Goal: Task Accomplishment & Management: Use online tool/utility

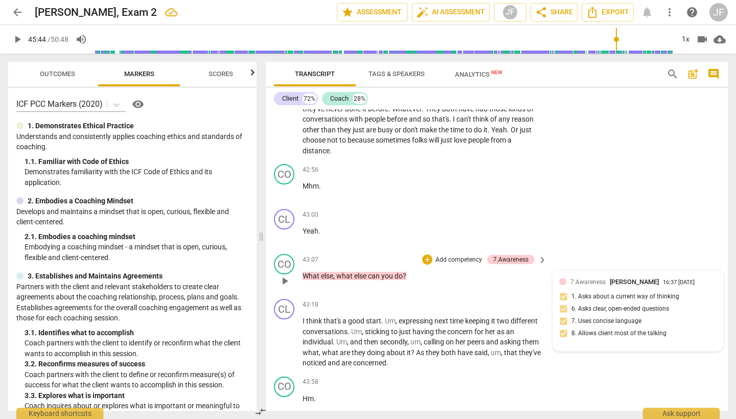
scroll to position [8695, 0]
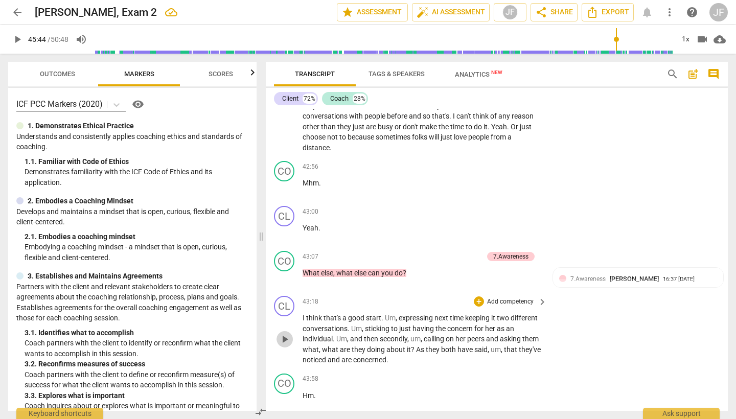
click at [285, 333] on span "play_arrow" at bounding box center [285, 339] width 12 height 12
type input "2599"
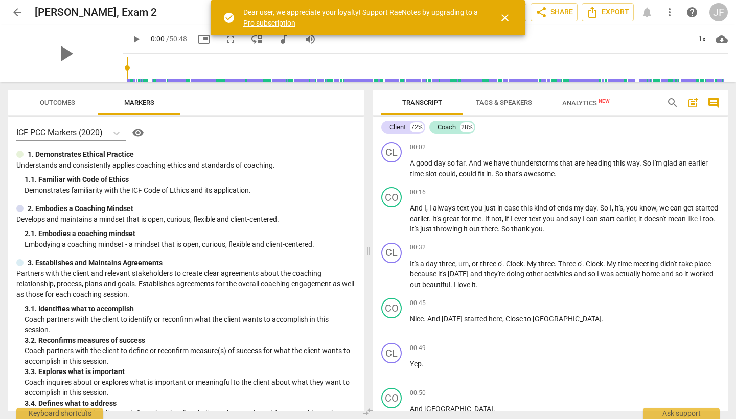
click at [504, 18] on span "close" at bounding box center [505, 18] width 12 height 12
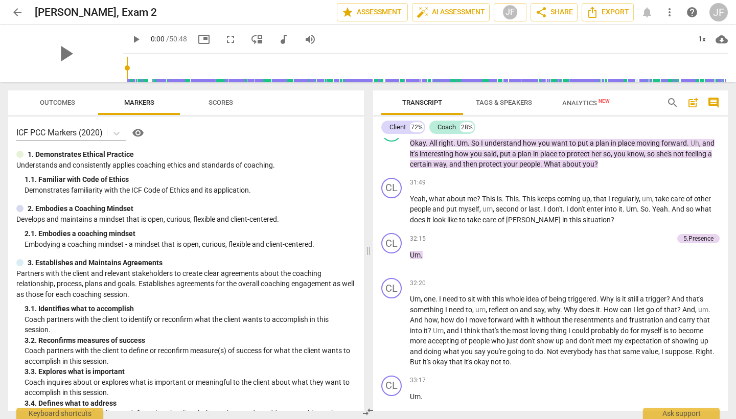
scroll to position [6105, 0]
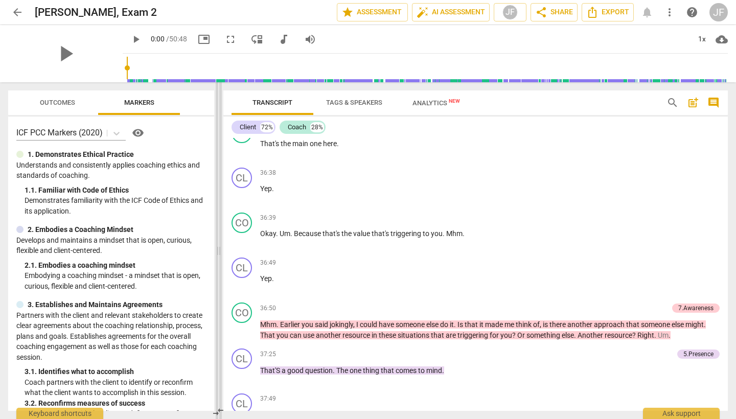
drag, startPoint x: 368, startPoint y: 252, endPoint x: 218, endPoint y: 239, distance: 150.4
click at [218, 239] on span at bounding box center [219, 250] width 6 height 337
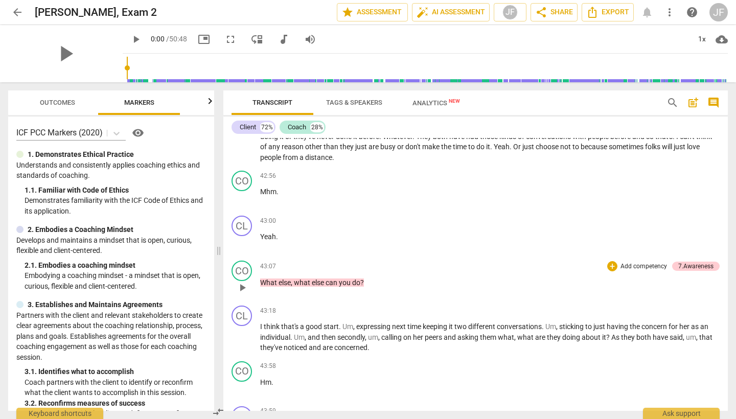
scroll to position [0, 0]
click at [240, 282] on span "play_arrow" at bounding box center [242, 288] width 12 height 12
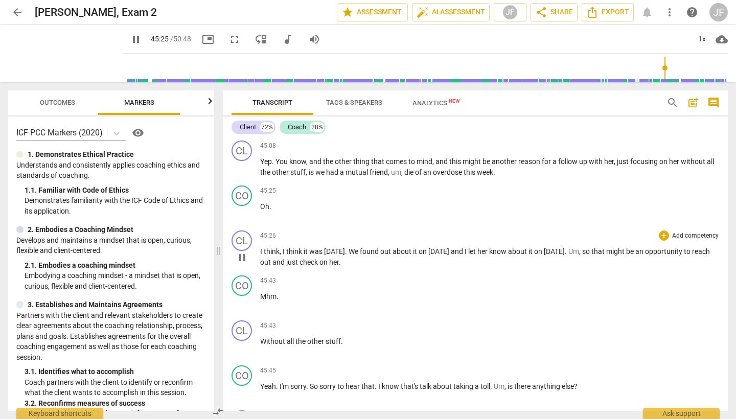
scroll to position [7605, 0]
click at [241, 251] on span "pause" at bounding box center [242, 257] width 12 height 12
type input "2729"
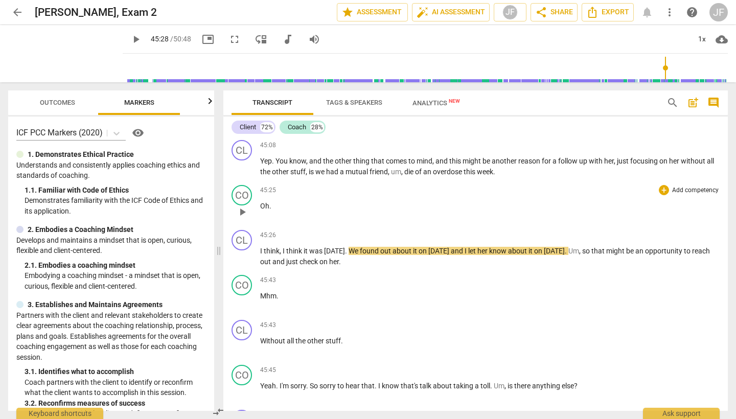
click at [274, 201] on p "Oh ." at bounding box center [490, 206] width 460 height 11
click at [659, 185] on div "+" at bounding box center [664, 190] width 10 height 10
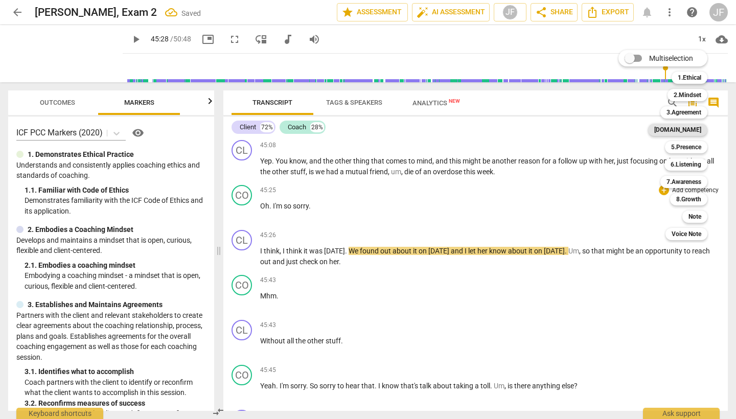
click at [700, 131] on b "[DOMAIN_NAME]" at bounding box center [678, 130] width 47 height 12
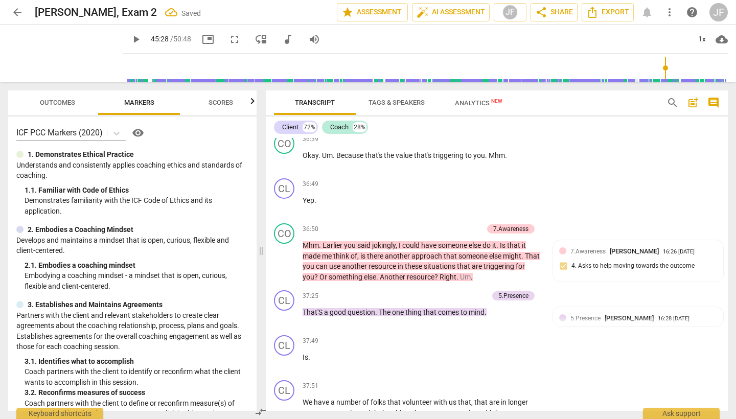
scroll to position [9273, 0]
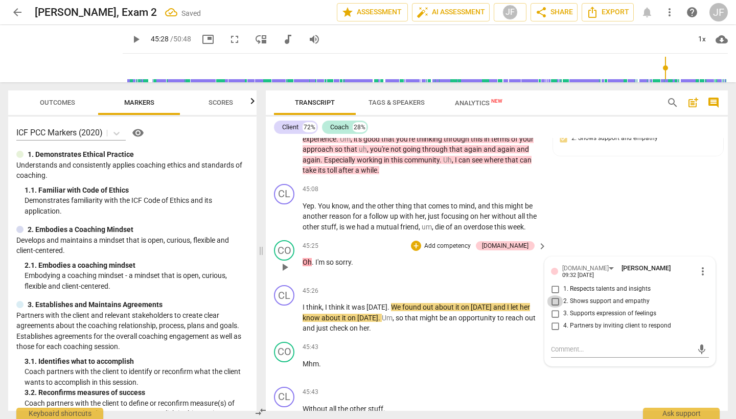
click at [554, 296] on input "2. Shows support and empathy" at bounding box center [555, 302] width 16 height 12
checkbox input "true"
click at [281, 312] on span "play_arrow" at bounding box center [285, 318] width 12 height 12
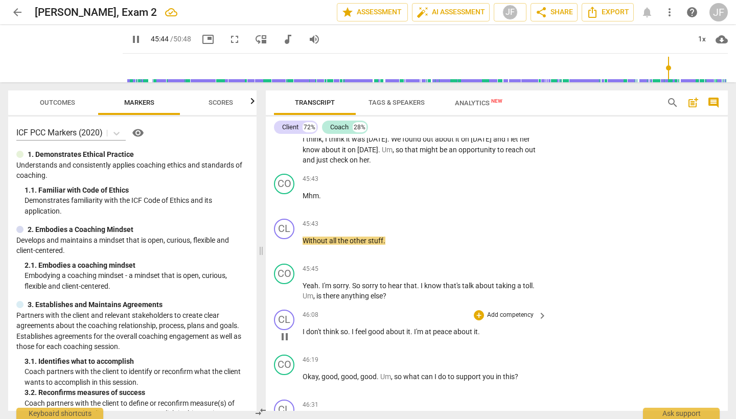
scroll to position [9451, 0]
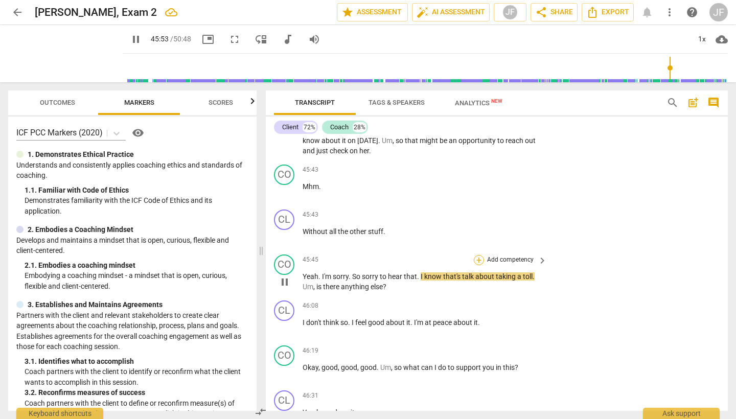
click at [478, 255] on div "+" at bounding box center [479, 260] width 10 height 10
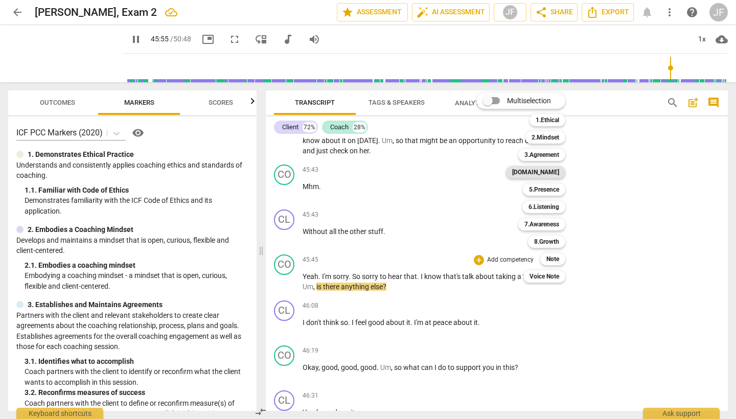
click at [551, 173] on b "[DOMAIN_NAME]" at bounding box center [535, 172] width 47 height 12
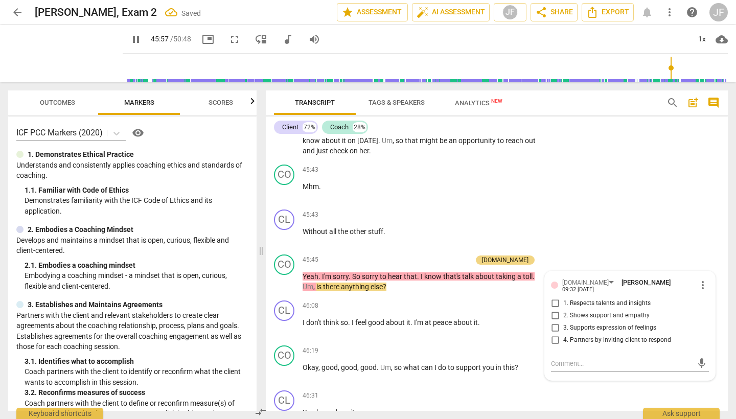
type input "2757"
click at [554, 310] on input "2. Shows support and empathy" at bounding box center [555, 316] width 16 height 12
checkbox input "true"
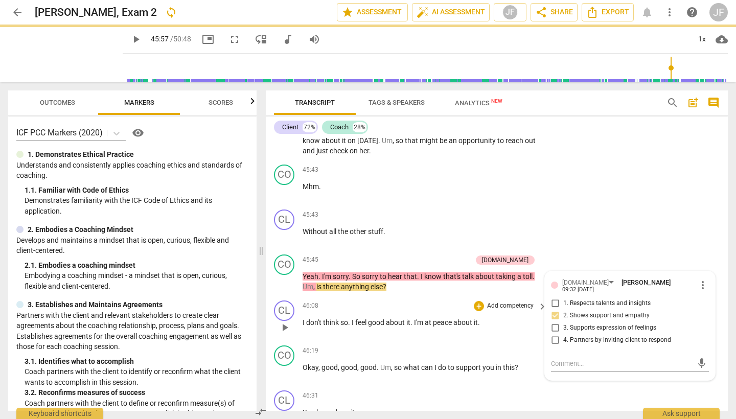
click at [427, 297] on div "CL play_arrow pause 46:08 + Add competency keyboard_arrow_right I don't think s…" at bounding box center [497, 319] width 462 height 45
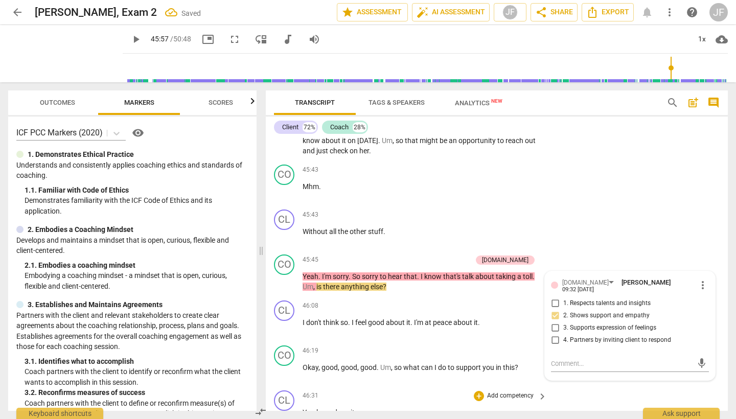
click at [631, 387] on div "CL play_arrow pause 46:31 + Add competency keyboard_arrow_right You have done i…" at bounding box center [497, 409] width 462 height 45
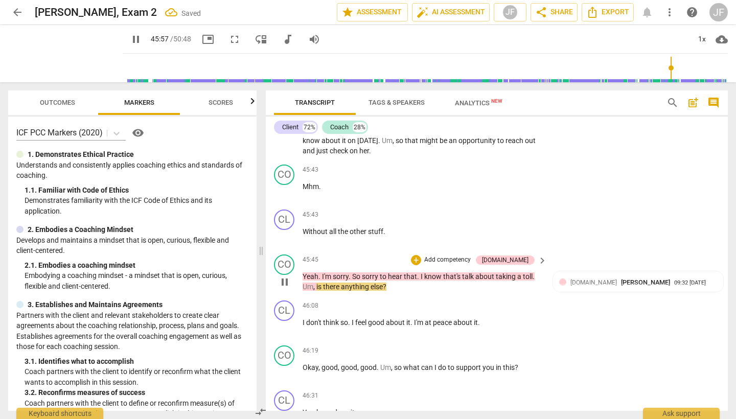
click at [283, 276] on span "pause" at bounding box center [285, 282] width 12 height 12
click at [283, 276] on span "play_arrow" at bounding box center [285, 282] width 12 height 12
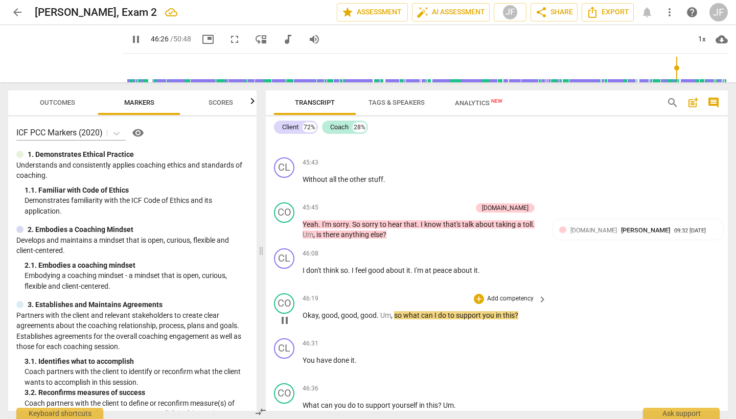
scroll to position [9519, 0]
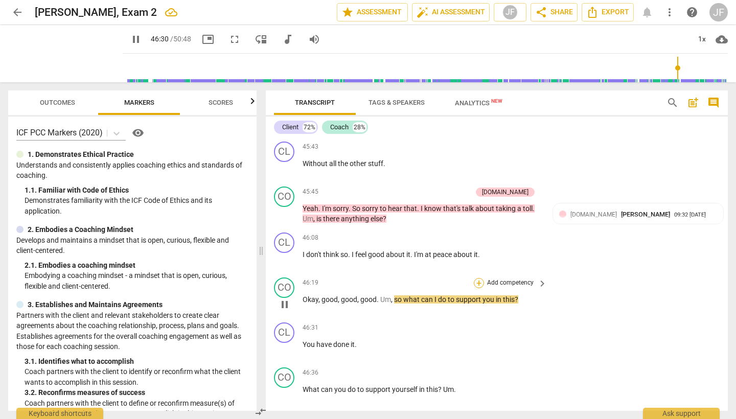
click at [478, 278] on div "+" at bounding box center [479, 283] width 10 height 10
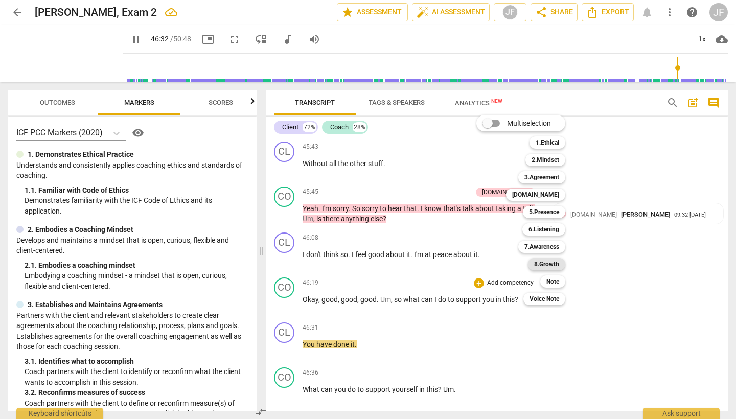
click at [558, 263] on b "8.Growth" at bounding box center [546, 264] width 25 height 12
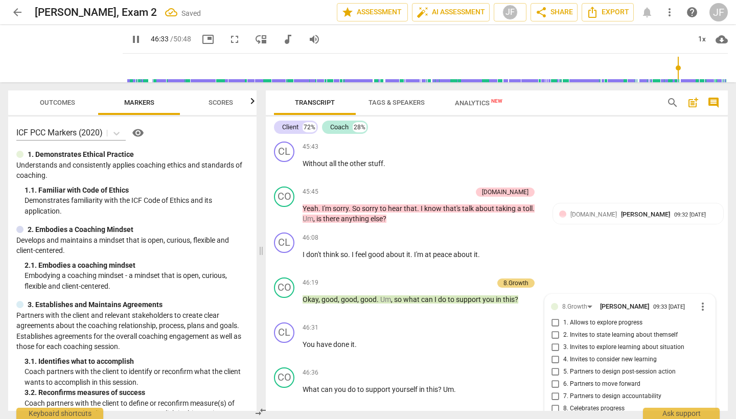
type input "2794"
click at [554, 378] on input "6. Partners to move forward" at bounding box center [555, 384] width 16 height 12
checkbox input "true"
click at [283, 344] on span "play_arrow" at bounding box center [285, 350] width 12 height 12
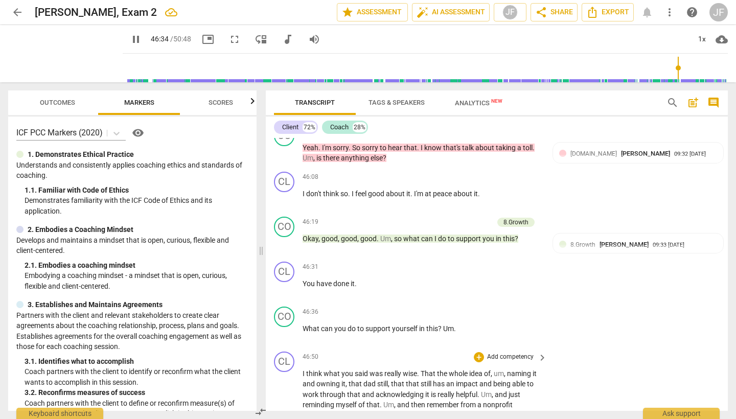
scroll to position [9584, 0]
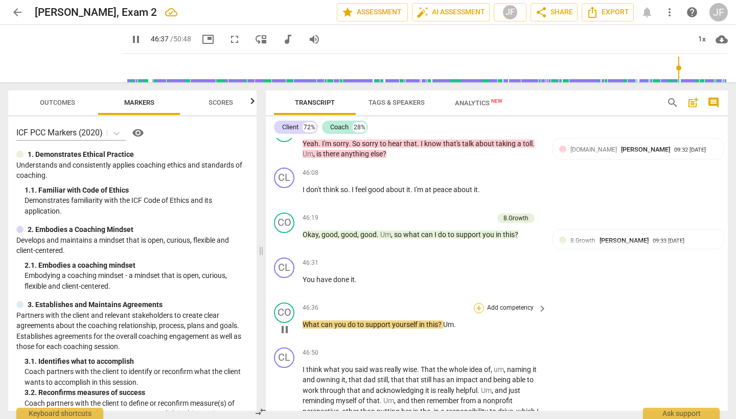
click at [480, 303] on div "+" at bounding box center [479, 308] width 10 height 10
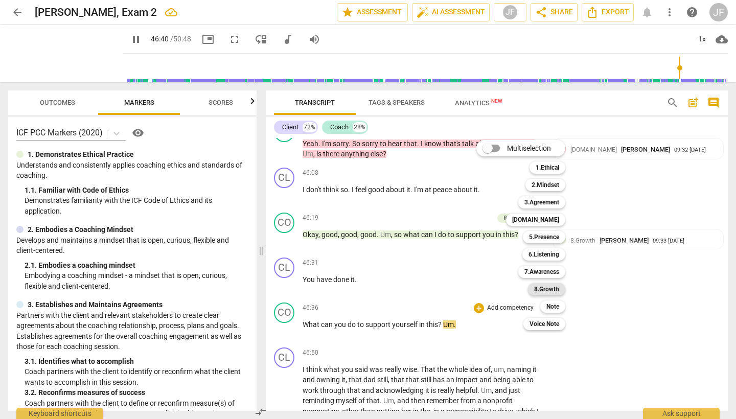
click at [555, 289] on b "8.Growth" at bounding box center [546, 289] width 25 height 12
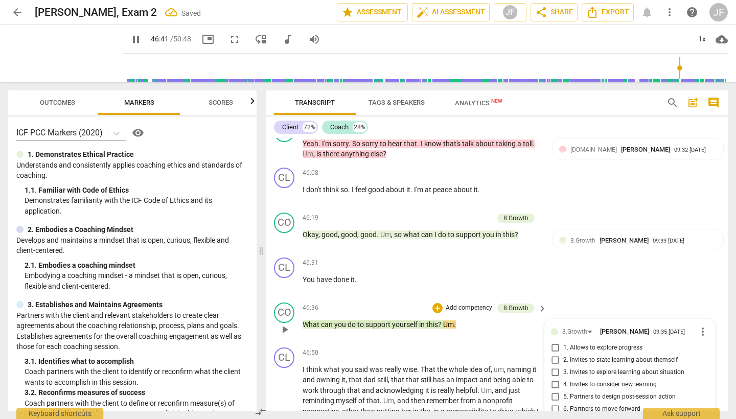
type input "2802"
click at [555, 403] on input "6. Partners to move forward" at bounding box center [555, 409] width 16 height 12
checkbox input "true"
drag, startPoint x: 285, startPoint y: 344, endPoint x: 436, endPoint y: 341, distance: 150.4
click at [285, 411] on span "play_arrow" at bounding box center [285, 417] width 12 height 12
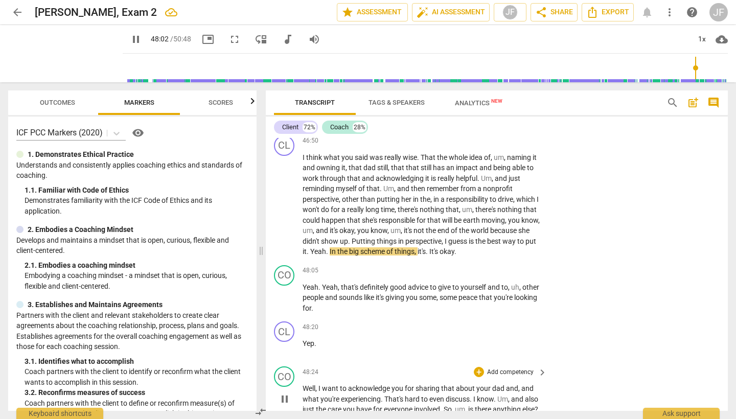
scroll to position [9796, 0]
click at [285, 292] on span "pause" at bounding box center [285, 298] width 12 height 12
type input "2900"
click at [476, 265] on div "+" at bounding box center [479, 270] width 10 height 10
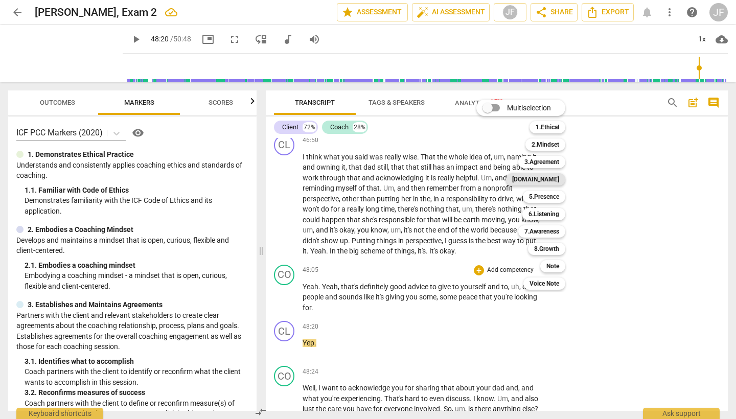
click at [546, 181] on b "[DOMAIN_NAME]" at bounding box center [535, 179] width 47 height 12
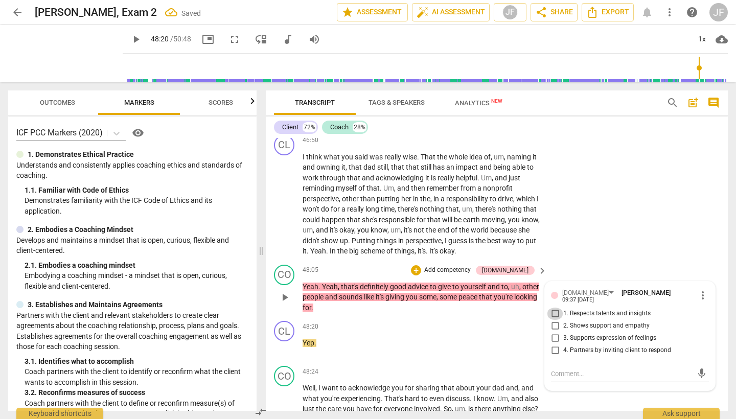
click at [554, 308] on input "1. Respects talents and insights" at bounding box center [555, 314] width 16 height 12
checkbox input "true"
click at [285, 393] on span "play_arrow" at bounding box center [285, 399] width 12 height 12
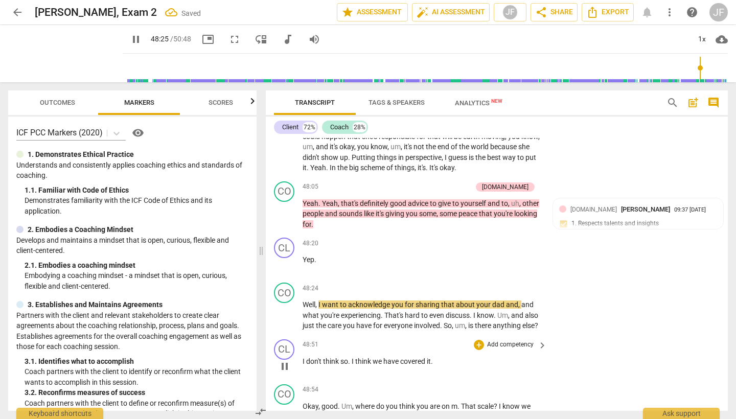
scroll to position [9866, 0]
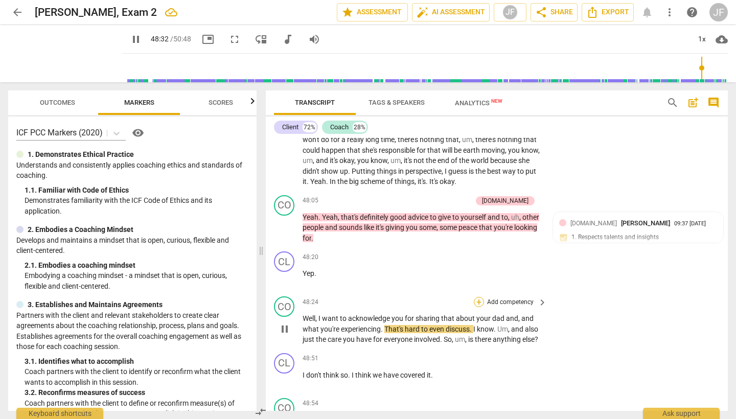
click at [479, 297] on div "+" at bounding box center [479, 302] width 10 height 10
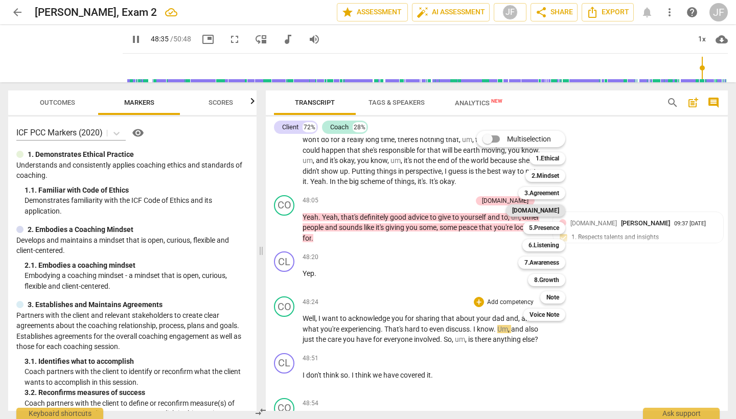
click at [557, 213] on b "[DOMAIN_NAME]" at bounding box center [535, 211] width 47 height 12
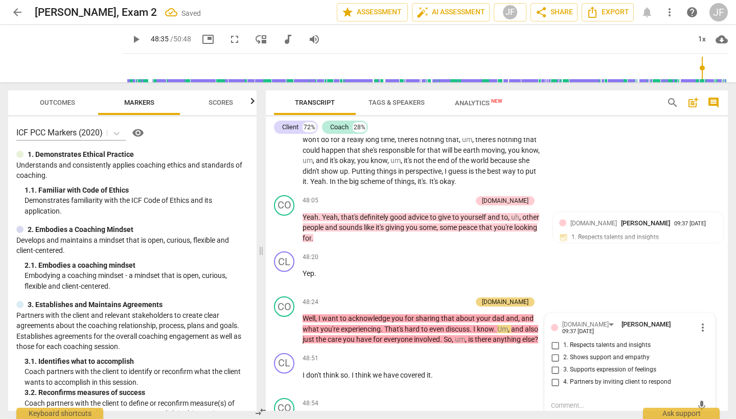
type input "2916"
click at [554, 340] on input "1. Respects talents and insights" at bounding box center [555, 346] width 16 height 12
checkbox input "true"
click at [286, 323] on span "play_arrow" at bounding box center [285, 329] width 12 height 12
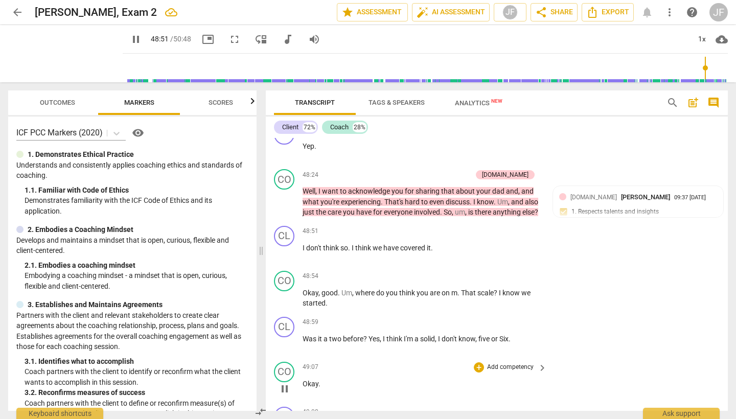
scroll to position [9994, 0]
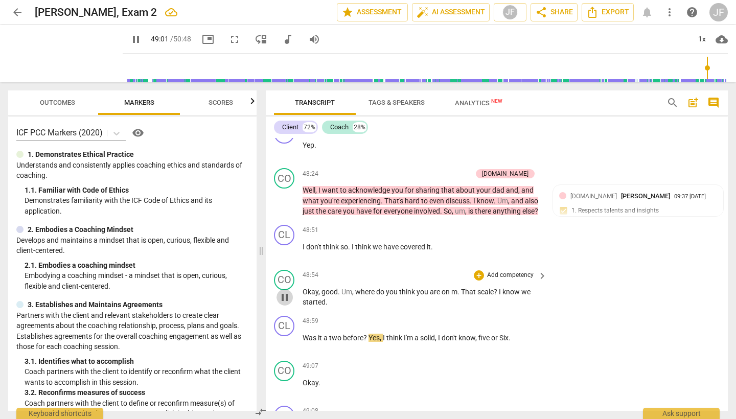
click at [285, 292] on span "pause" at bounding box center [285, 298] width 12 height 12
type input "2942"
click at [481, 271] on div "+" at bounding box center [479, 276] width 10 height 10
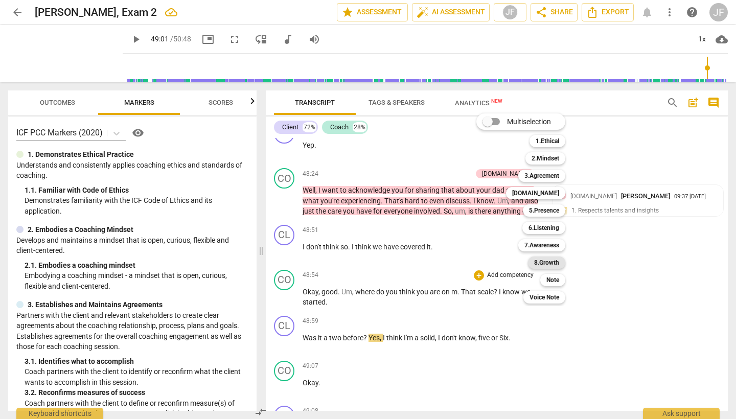
click at [550, 261] on b "8.Growth" at bounding box center [546, 263] width 25 height 12
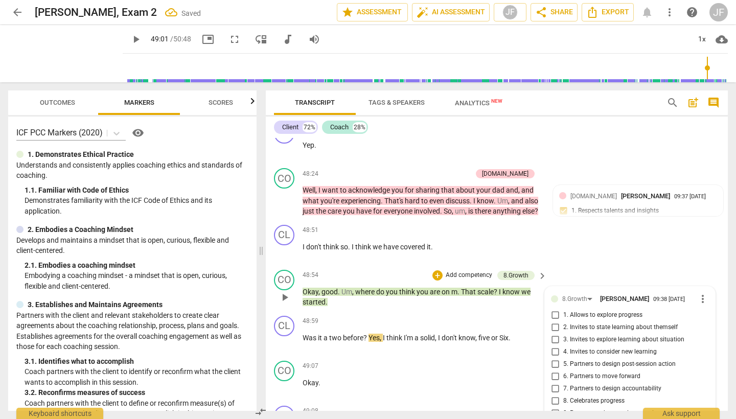
click at [552, 309] on input "1. Allows to explore progress" at bounding box center [555, 315] width 16 height 12
checkbox input "true"
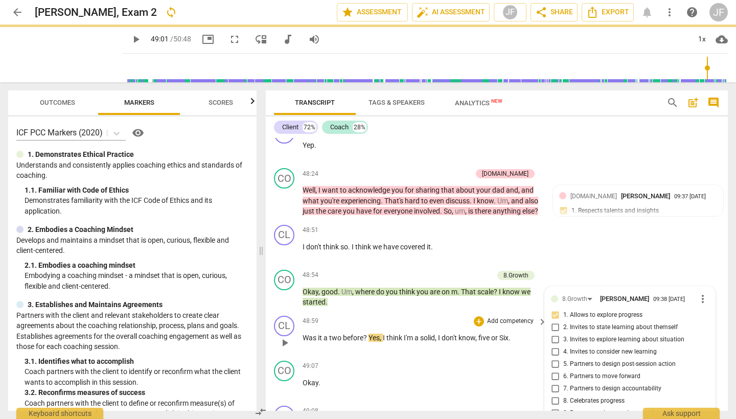
click at [283, 337] on span "play_arrow" at bounding box center [285, 343] width 12 height 12
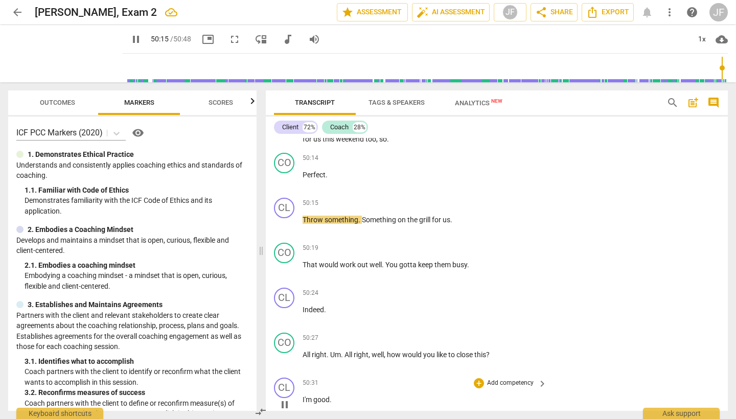
scroll to position [10557, 0]
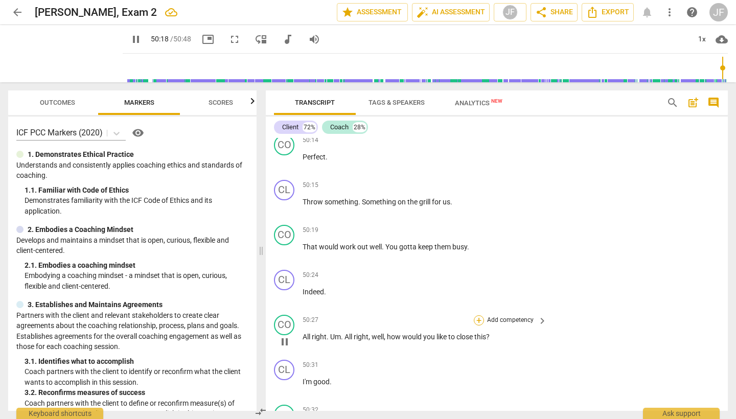
click at [475, 316] on div "+" at bounding box center [479, 321] width 10 height 10
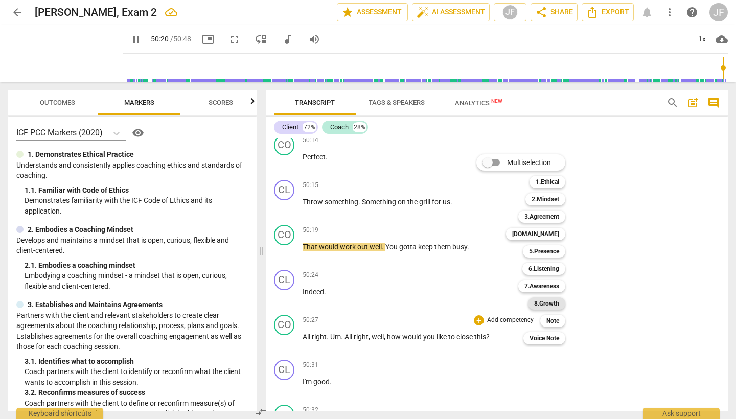
click at [552, 302] on b "8.Growth" at bounding box center [546, 304] width 25 height 12
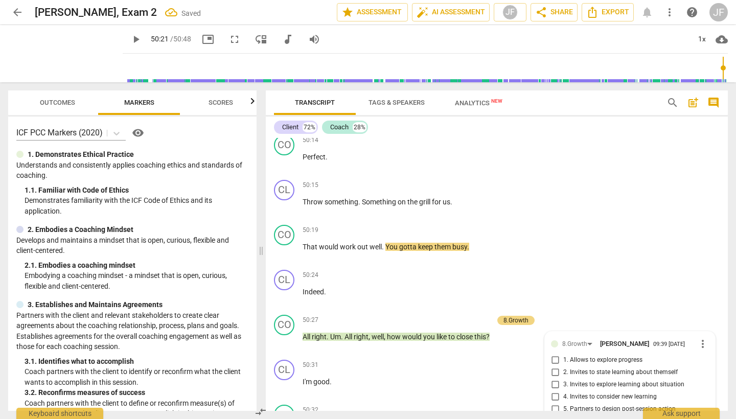
type input "3022"
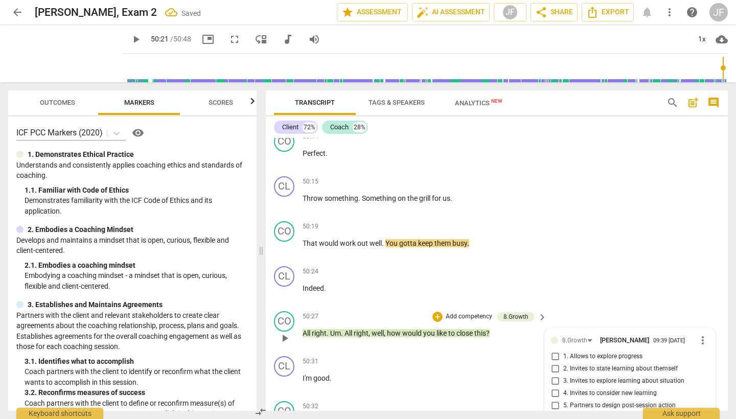
checkbox input "true"
click at [130, 36] on span "play_arrow" at bounding box center [136, 39] width 12 height 12
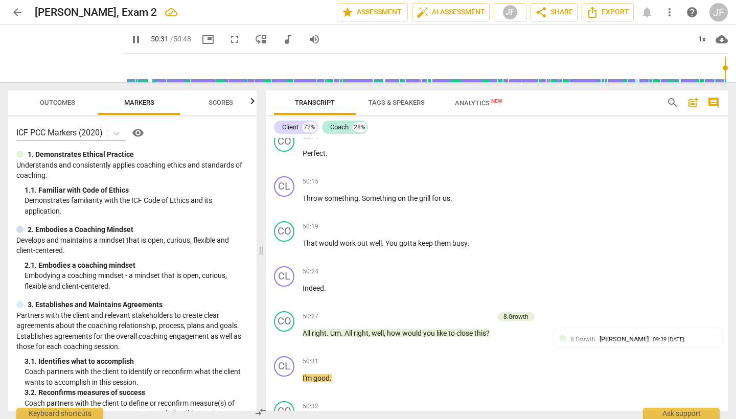
scroll to position [10739, 0]
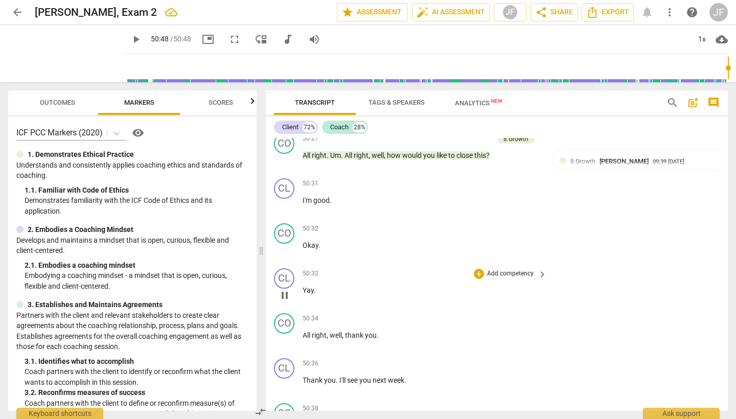
type input "3048"
click at [610, 11] on span "Export" at bounding box center [608, 12] width 43 height 12
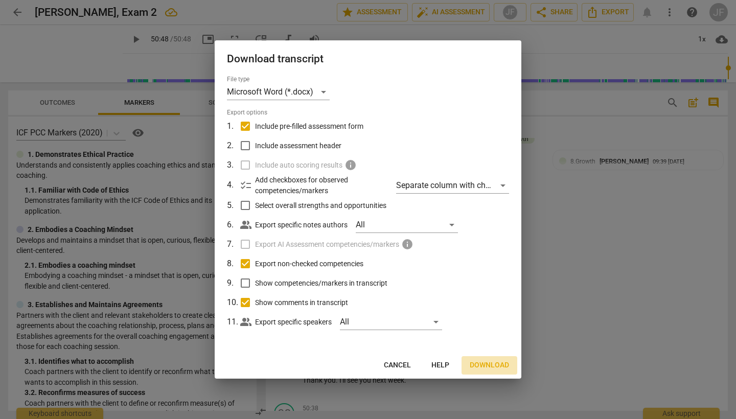
click at [495, 368] on span "Download" at bounding box center [489, 366] width 39 height 10
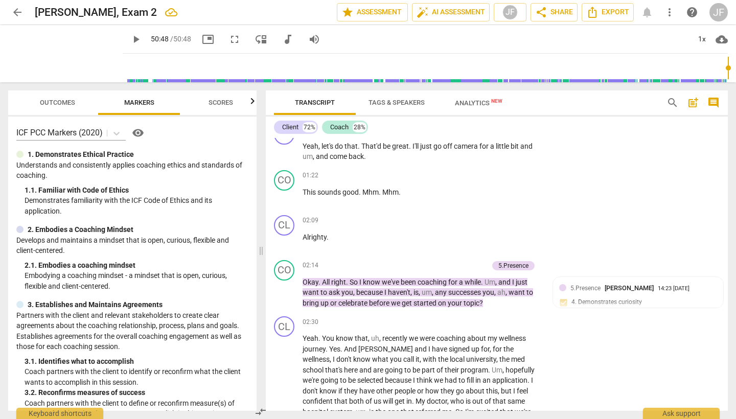
scroll to position [691, 0]
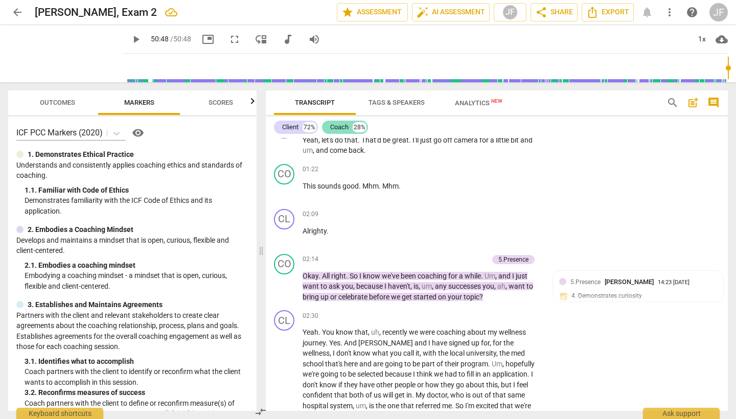
click at [342, 124] on div "Coach" at bounding box center [339, 127] width 18 height 10
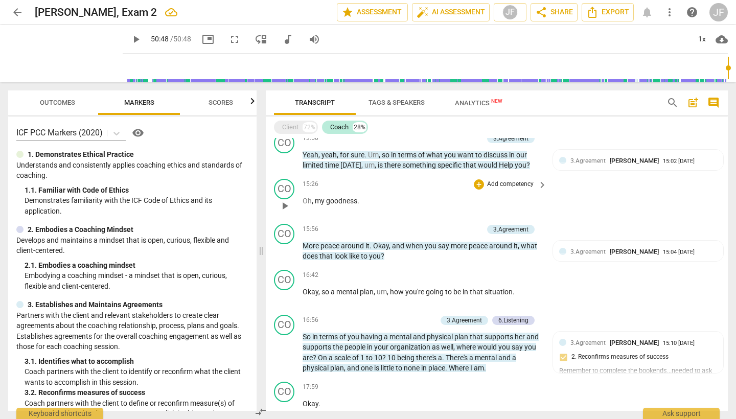
scroll to position [1155, 0]
click at [427, 224] on div "+" at bounding box center [427, 229] width 10 height 10
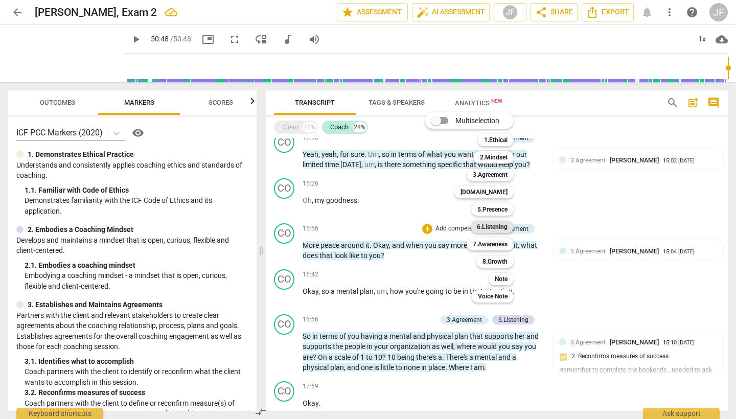
click at [502, 229] on b "6.Listening" at bounding box center [492, 227] width 31 height 12
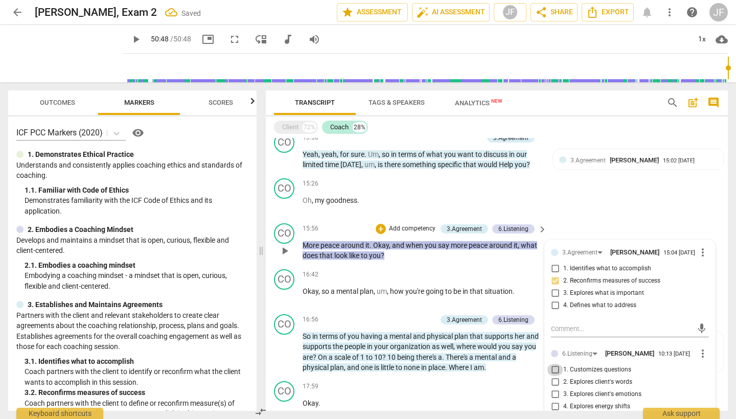
click at [555, 364] on input "1. Customizes questions" at bounding box center [555, 370] width 16 height 12
checkbox input "true"
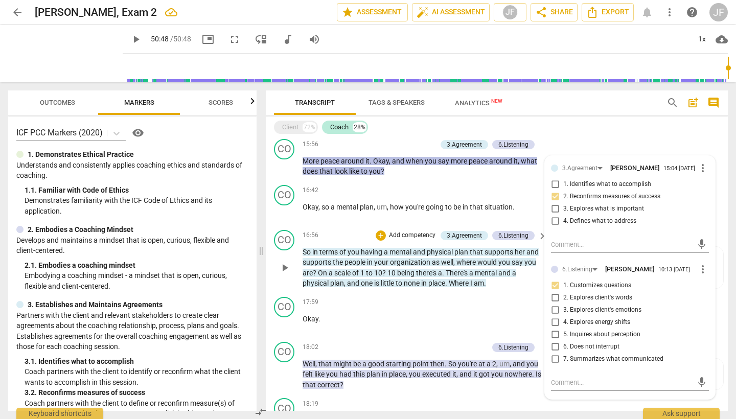
scroll to position [1241, 0]
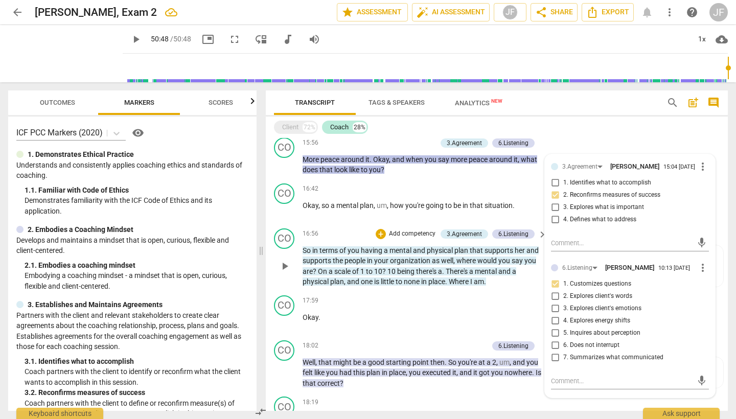
click at [401, 268] on div "CO play_arrow pause 16:56 + Add competency 3.Agreement 6.Listening keyboard_arr…" at bounding box center [497, 258] width 462 height 67
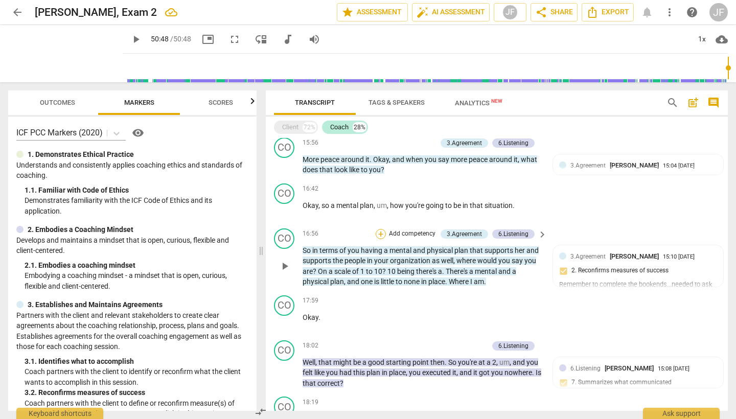
click at [378, 229] on div "+" at bounding box center [381, 234] width 10 height 10
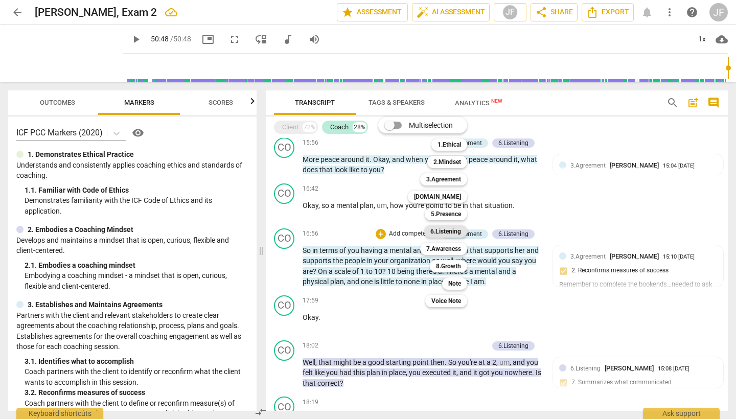
click at [440, 232] on b "6.Listening" at bounding box center [446, 232] width 31 height 12
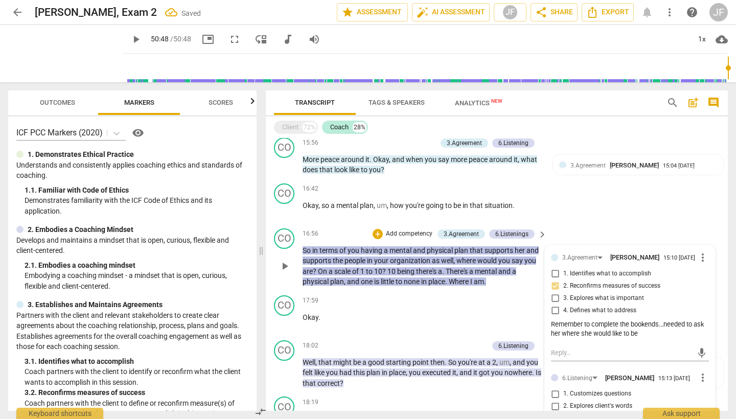
click at [552, 388] on input "1. Customizes questions" at bounding box center [555, 394] width 16 height 12
checkbox input "true"
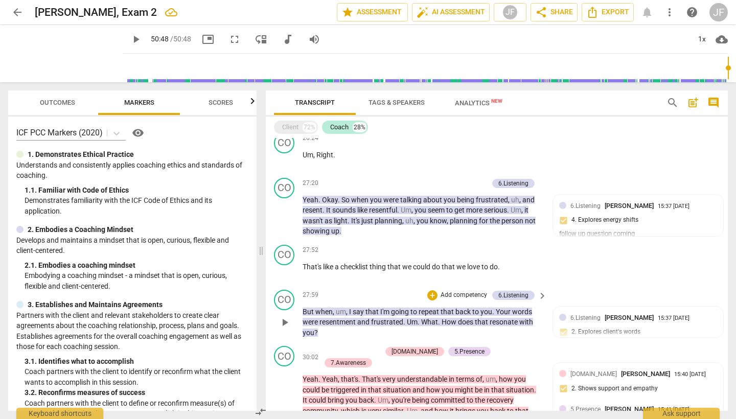
scroll to position [2127, 0]
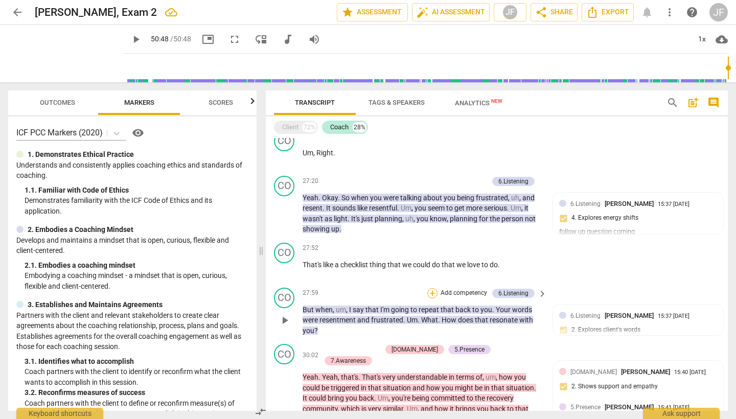
click at [433, 288] on div "+" at bounding box center [433, 293] width 10 height 10
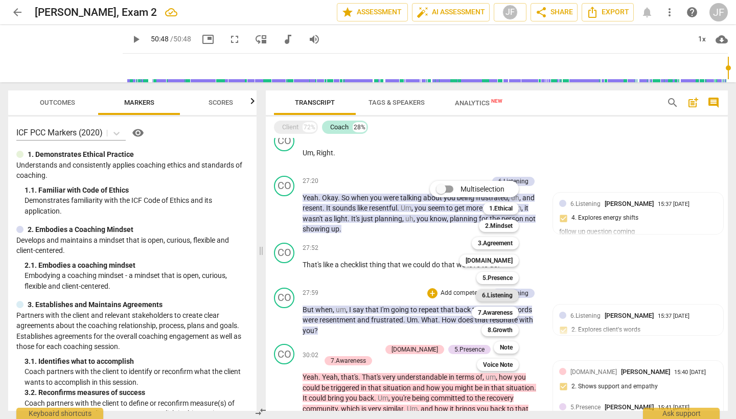
click at [507, 298] on b "6.Listening" at bounding box center [497, 295] width 31 height 12
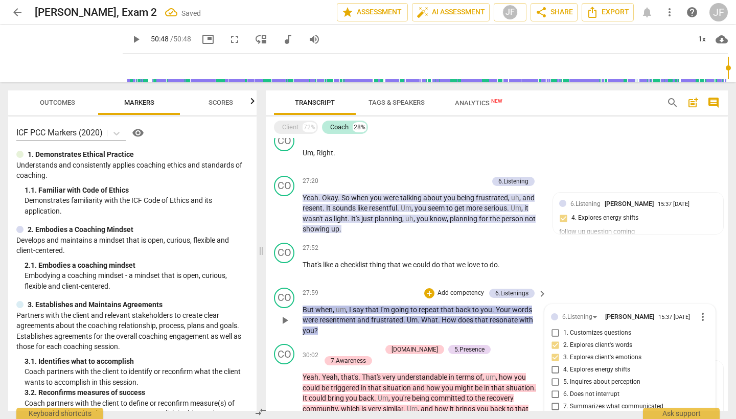
scroll to position [2269, 0]
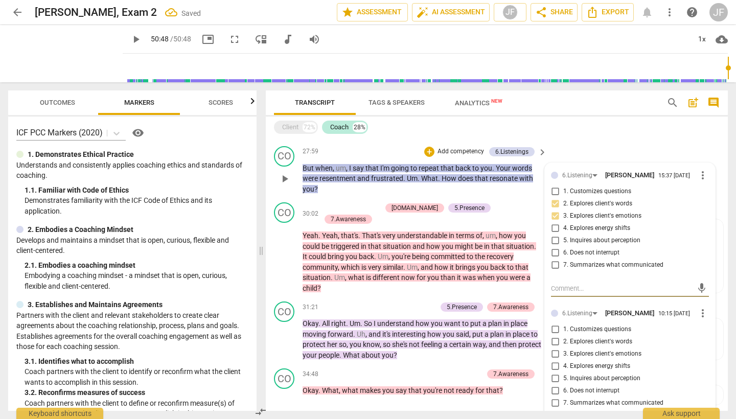
click at [553, 324] on input "1. Customizes questions" at bounding box center [555, 330] width 16 height 12
checkbox input "true"
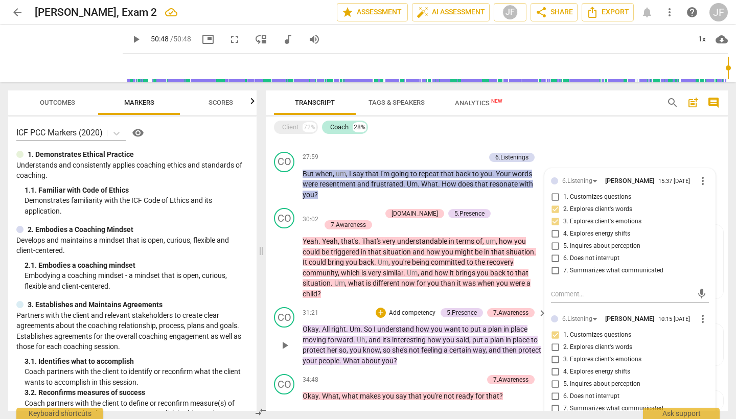
scroll to position [2266, 0]
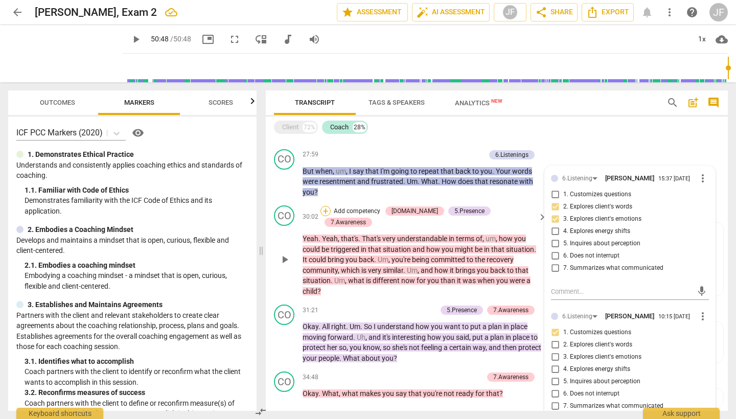
click at [331, 206] on div "+" at bounding box center [326, 211] width 10 height 10
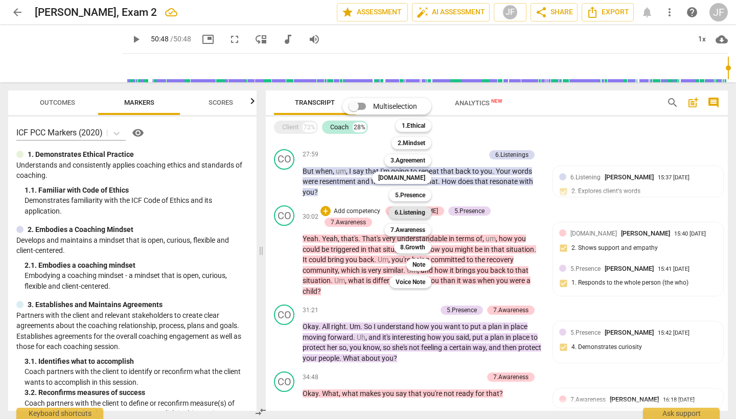
click at [406, 212] on b "6.Listening" at bounding box center [410, 213] width 31 height 12
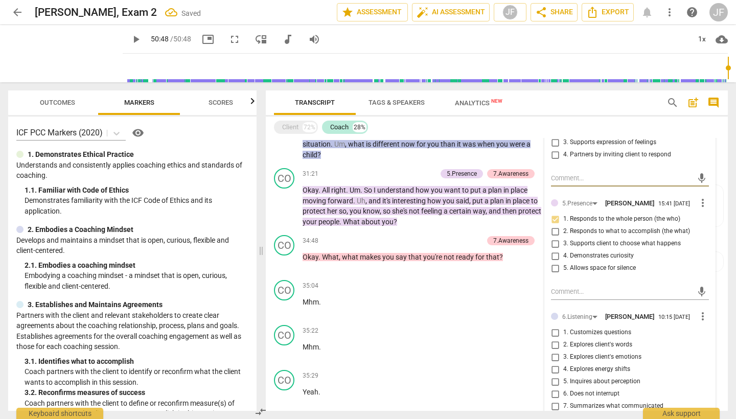
scroll to position [2403, 0]
click at [555, 326] on input "1. Customizes questions" at bounding box center [555, 332] width 16 height 12
checkbox input "true"
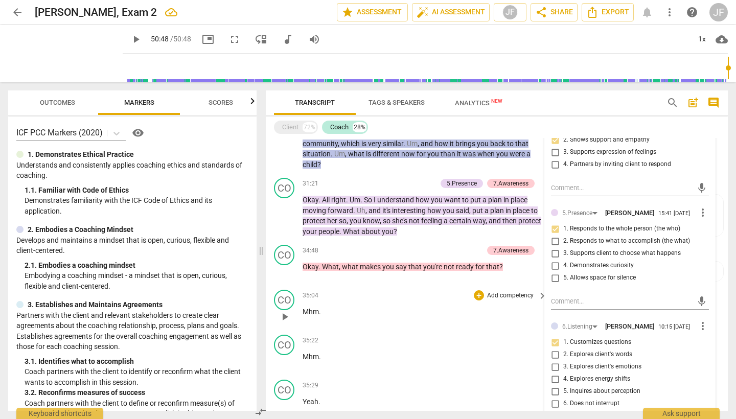
scroll to position [2395, 0]
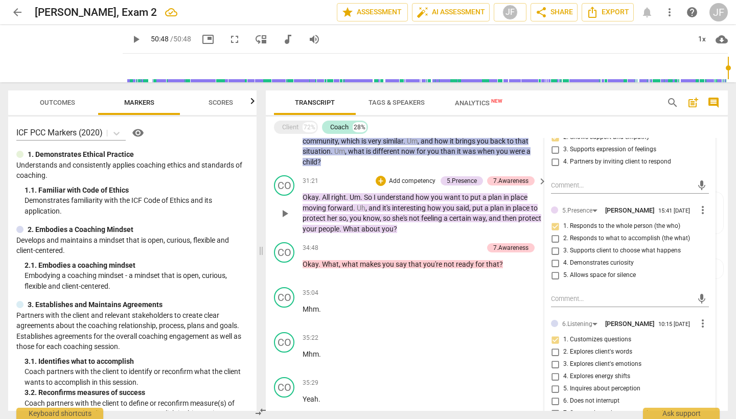
click at [389, 177] on p "Add competency" at bounding box center [412, 181] width 49 height 9
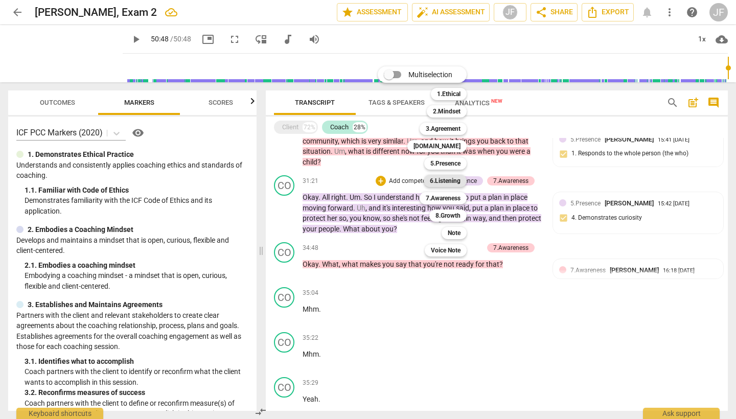
click at [451, 178] on b "6.Listening" at bounding box center [445, 181] width 31 height 12
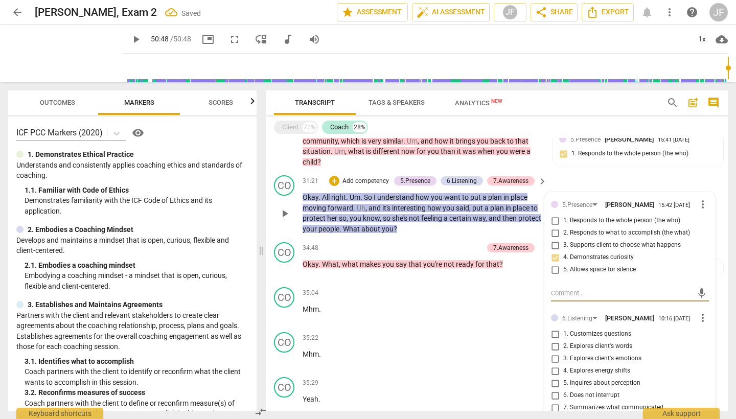
click at [553, 328] on input "1. Customizes questions" at bounding box center [555, 334] width 16 height 12
checkbox input "true"
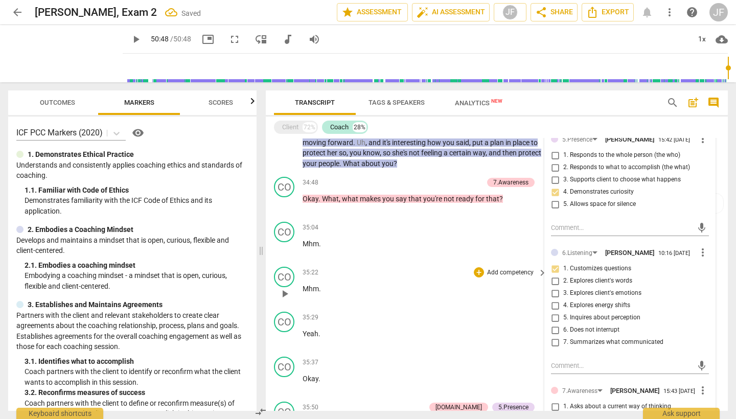
scroll to position [2464, 0]
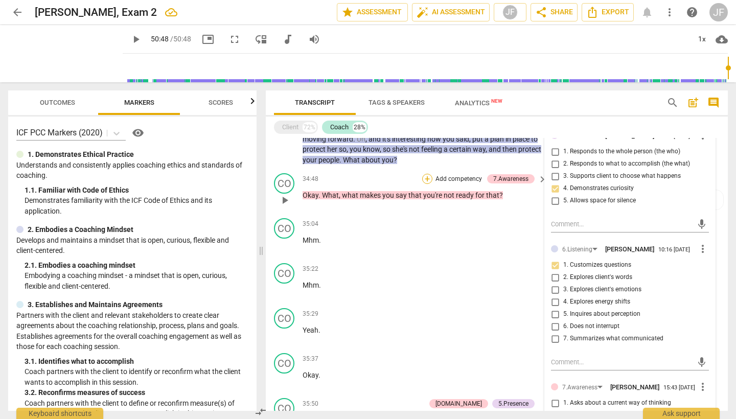
click at [427, 174] on div "+" at bounding box center [427, 179] width 10 height 10
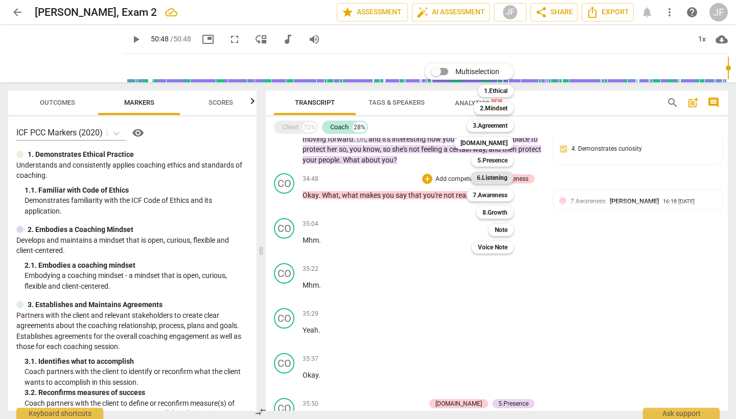
click at [500, 179] on b "6.Listening" at bounding box center [492, 178] width 31 height 12
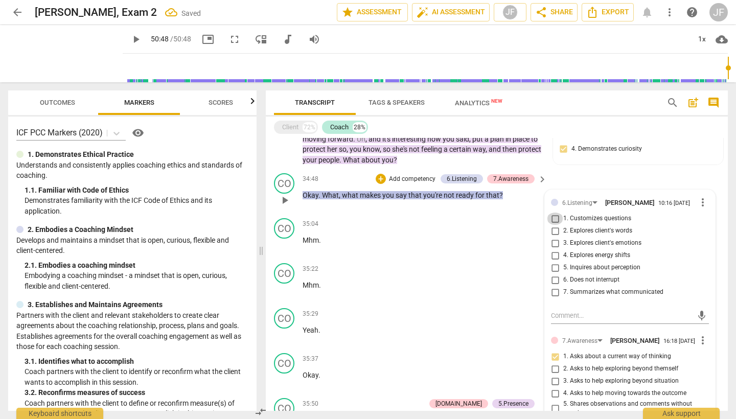
click at [554, 213] on input "1. Customizes questions" at bounding box center [555, 219] width 16 height 12
checkbox input "true"
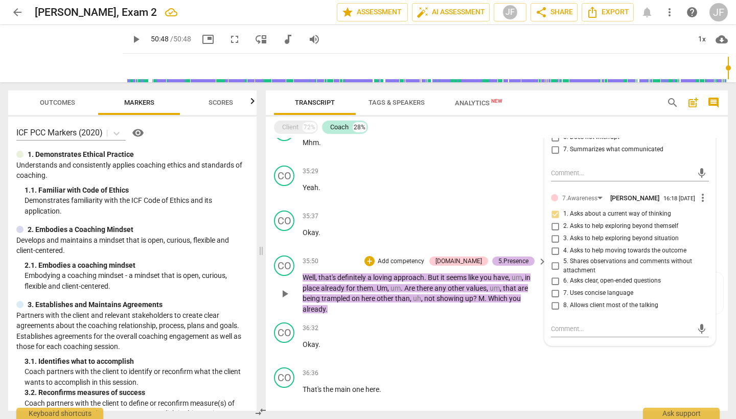
scroll to position [2608, 0]
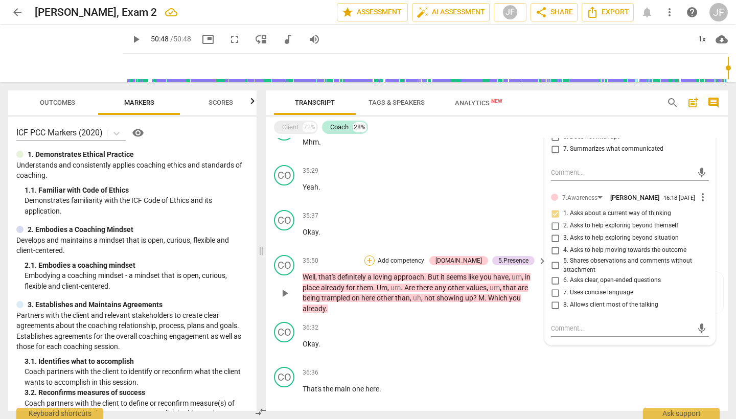
click at [375, 256] on div "+" at bounding box center [370, 261] width 10 height 10
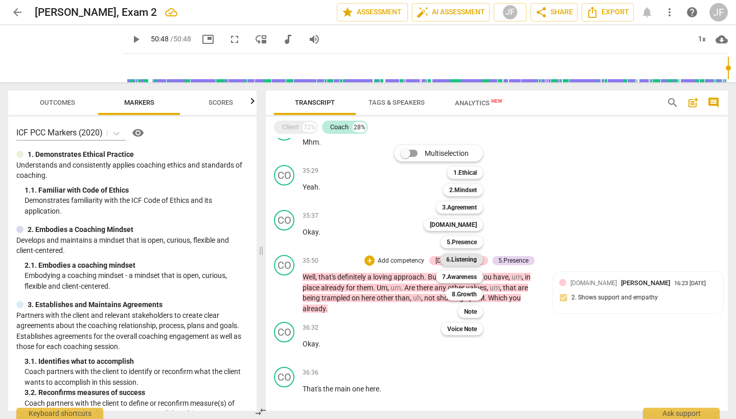
click at [468, 259] on b "6.Listening" at bounding box center [461, 260] width 31 height 12
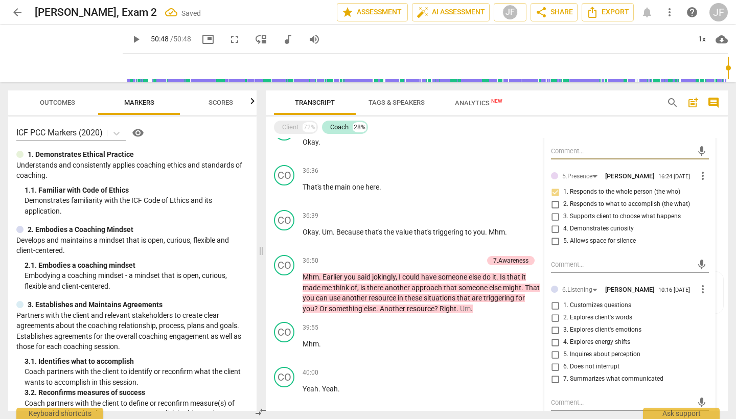
scroll to position [2823, 0]
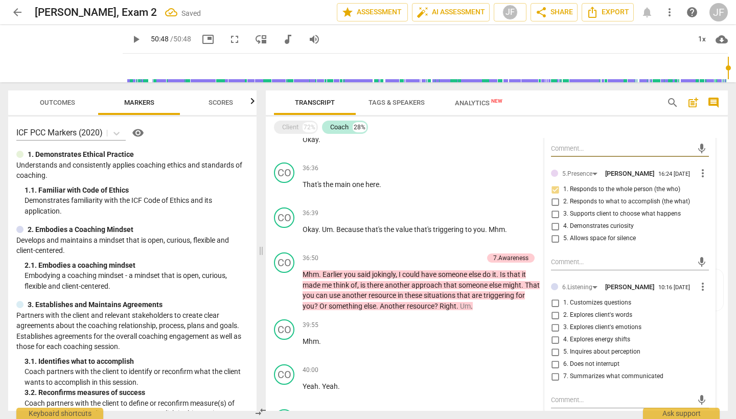
click at [556, 297] on input "1. Customizes questions" at bounding box center [555, 303] width 16 height 12
checkbox input "true"
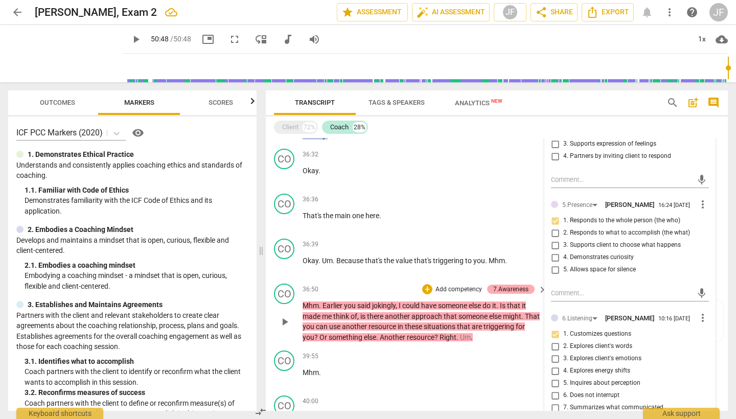
scroll to position [2793, 0]
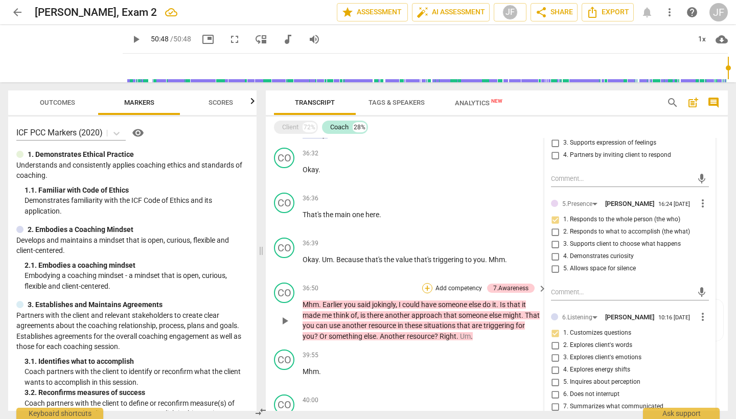
click at [427, 283] on div "+" at bounding box center [427, 288] width 10 height 10
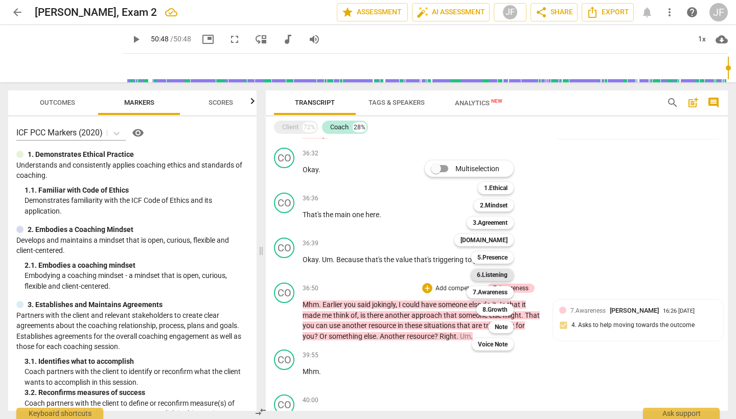
click at [499, 275] on b "6.Listening" at bounding box center [492, 275] width 31 height 12
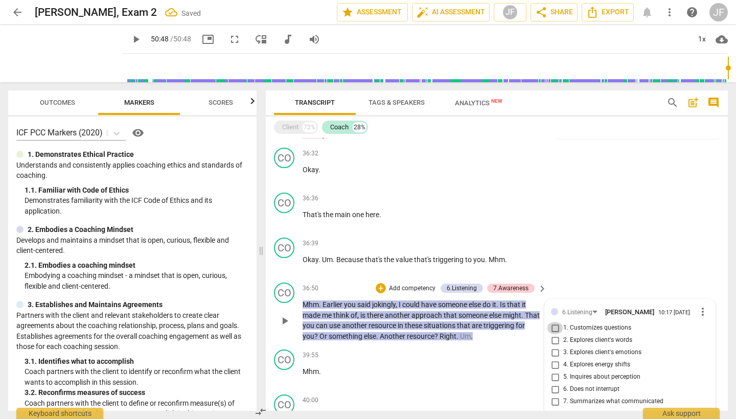
click at [554, 322] on input "1. Customizes questions" at bounding box center [555, 328] width 16 height 12
checkbox input "true"
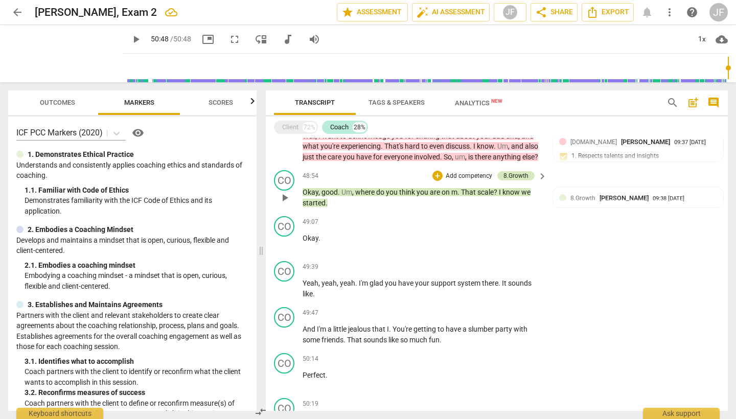
scroll to position [3853, 0]
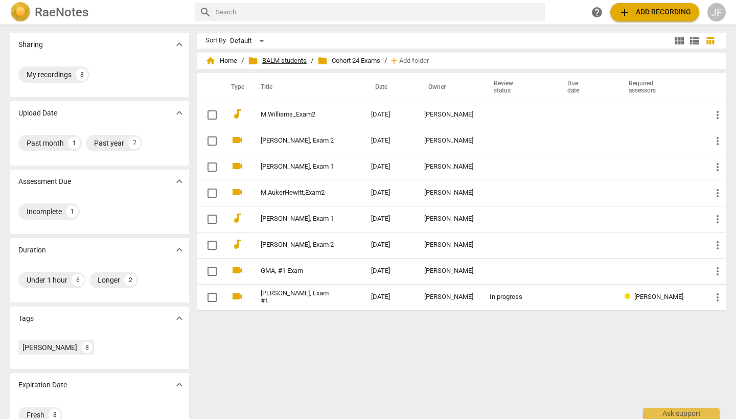
click at [289, 63] on span "folder BALM students" at bounding box center [277, 61] width 59 height 10
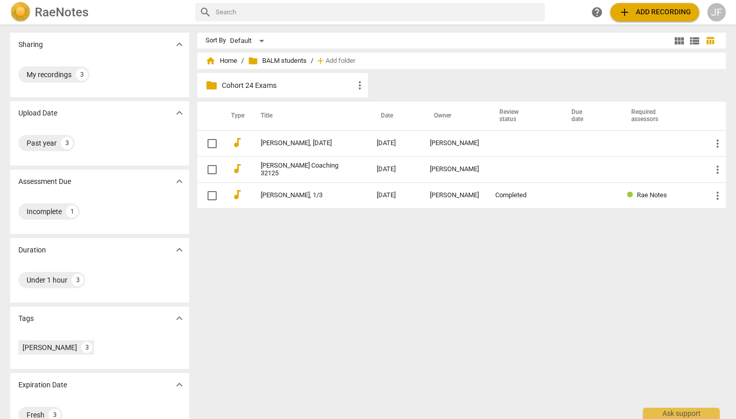
click at [279, 83] on p "Cohort 24 Exams" at bounding box center [288, 85] width 132 height 11
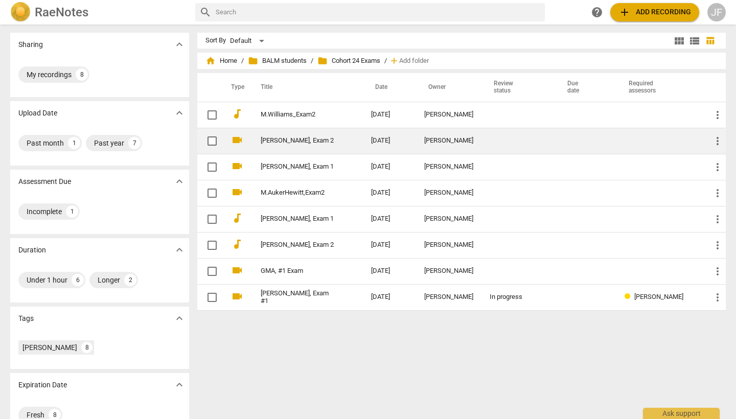
click at [314, 144] on link "[PERSON_NAME], Exam 2" at bounding box center [298, 141] width 74 height 8
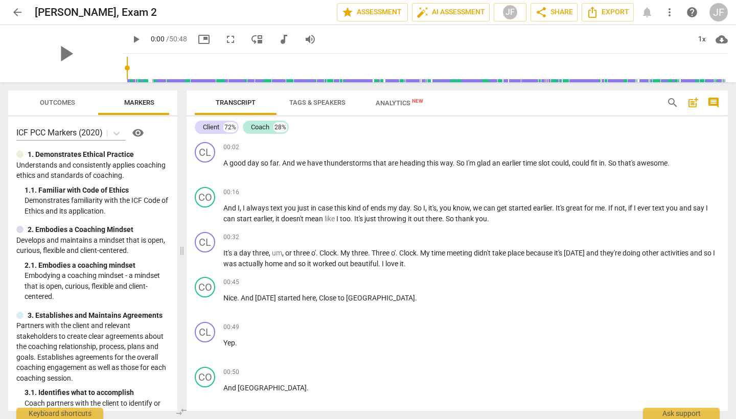
drag, startPoint x: 366, startPoint y: 248, endPoint x: 179, endPoint y: 229, distance: 187.7
click at [179, 229] on span at bounding box center [182, 250] width 6 height 337
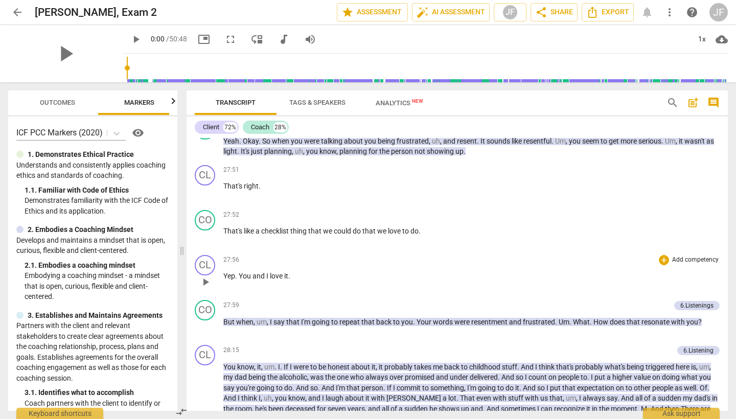
scroll to position [4608, 0]
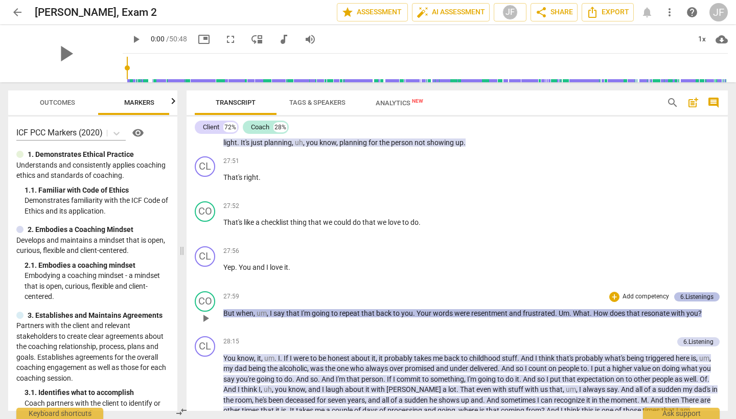
click at [686, 293] on div "6.Listenings" at bounding box center [697, 297] width 33 height 9
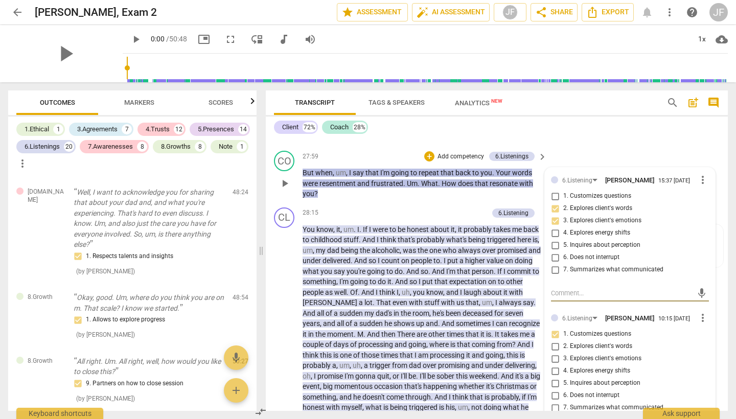
scroll to position [8087, 0]
click at [553, 203] on input "2. Explores client's words" at bounding box center [555, 209] width 16 height 12
click at [555, 203] on input "2. Explores client's words" at bounding box center [555, 209] width 16 height 12
checkbox input "false"
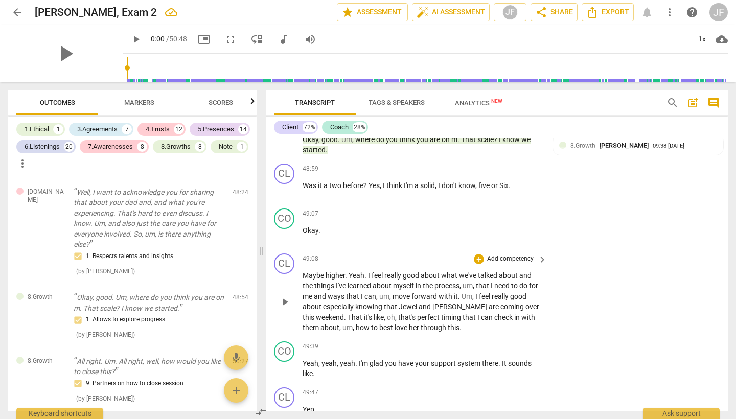
scroll to position [10159, 0]
click at [331, 126] on div "Coach" at bounding box center [339, 127] width 18 height 10
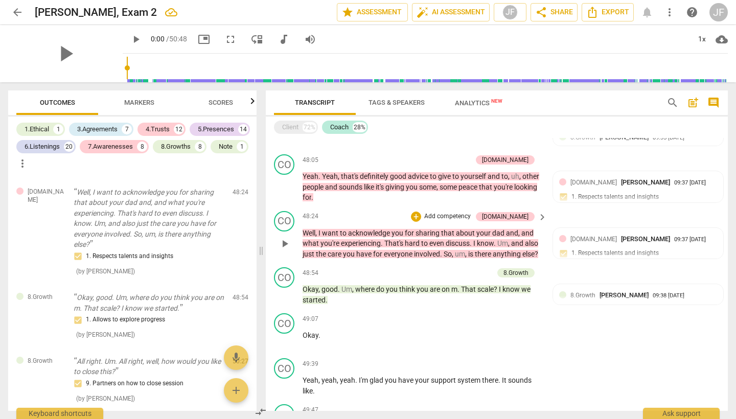
scroll to position [3759, 0]
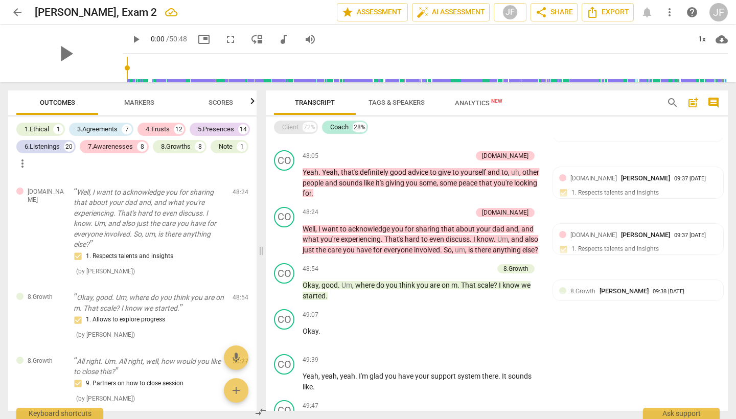
click at [289, 129] on div "Client" at bounding box center [290, 127] width 16 height 10
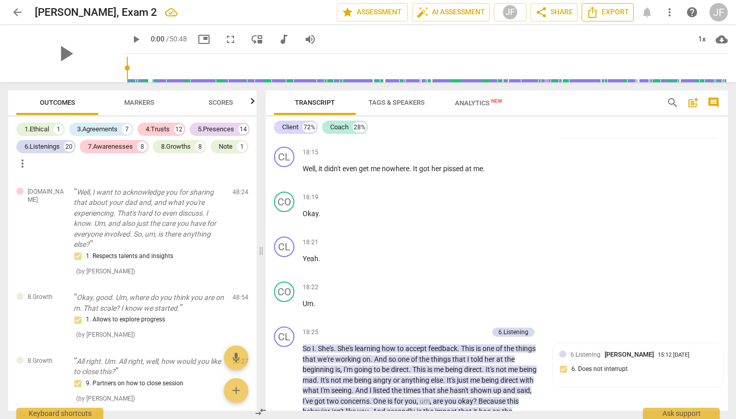
click at [620, 13] on span "Export" at bounding box center [608, 12] width 43 height 12
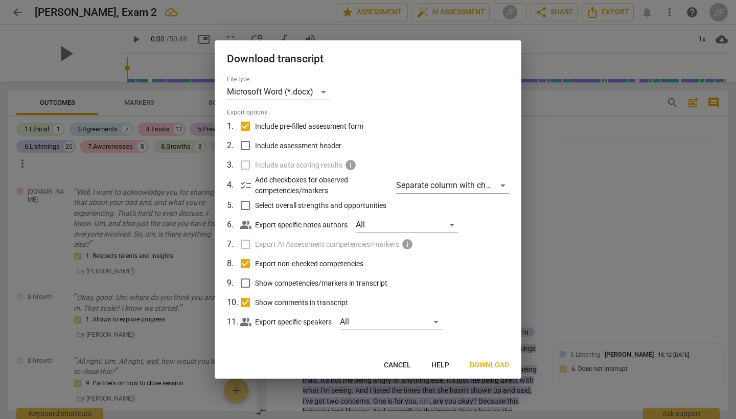
click at [498, 362] on span "Download" at bounding box center [489, 366] width 39 height 10
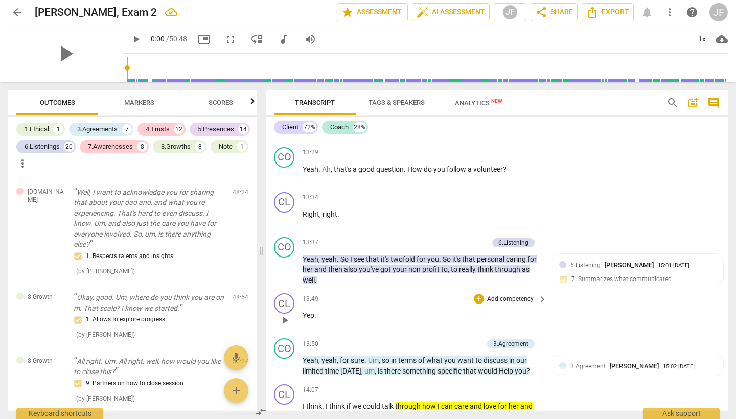
scroll to position [2785, 0]
